Goal: Transaction & Acquisition: Subscribe to service/newsletter

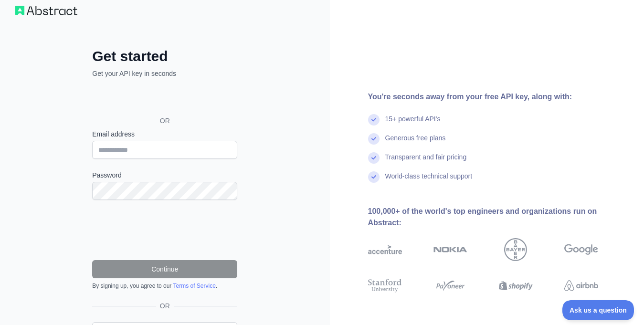
scroll to position [1, 0]
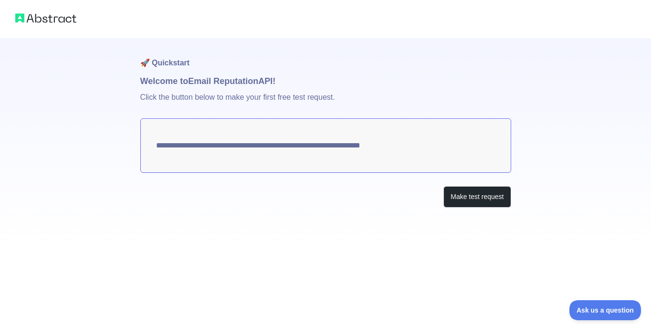
click at [254, 146] on textarea "**********" at bounding box center [325, 145] width 371 height 54
click at [478, 201] on button "Make test request" at bounding box center [476, 196] width 67 height 21
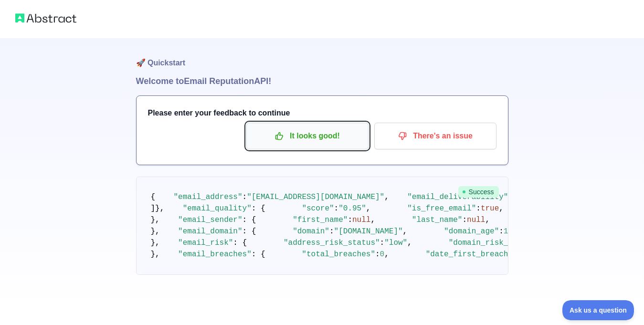
click at [314, 146] on button "It looks good!" at bounding box center [307, 136] width 122 height 27
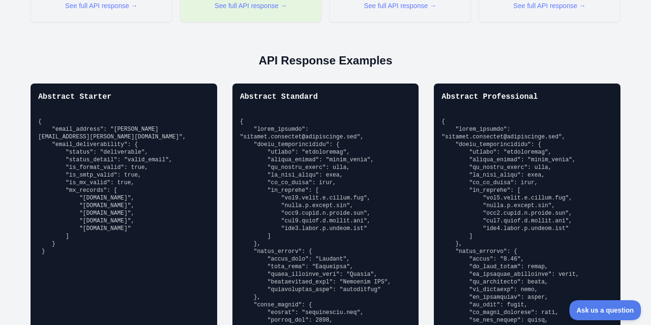
scroll to position [668, 0]
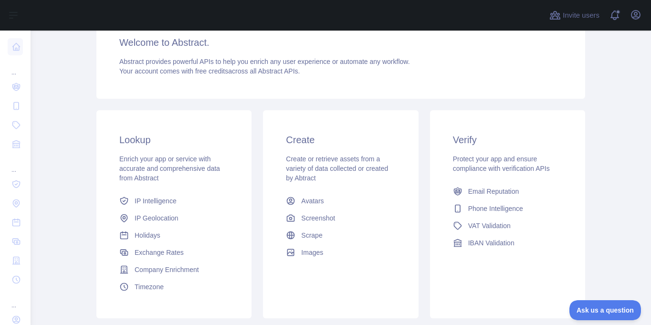
scroll to position [55, 0]
